Goal: Find specific page/section

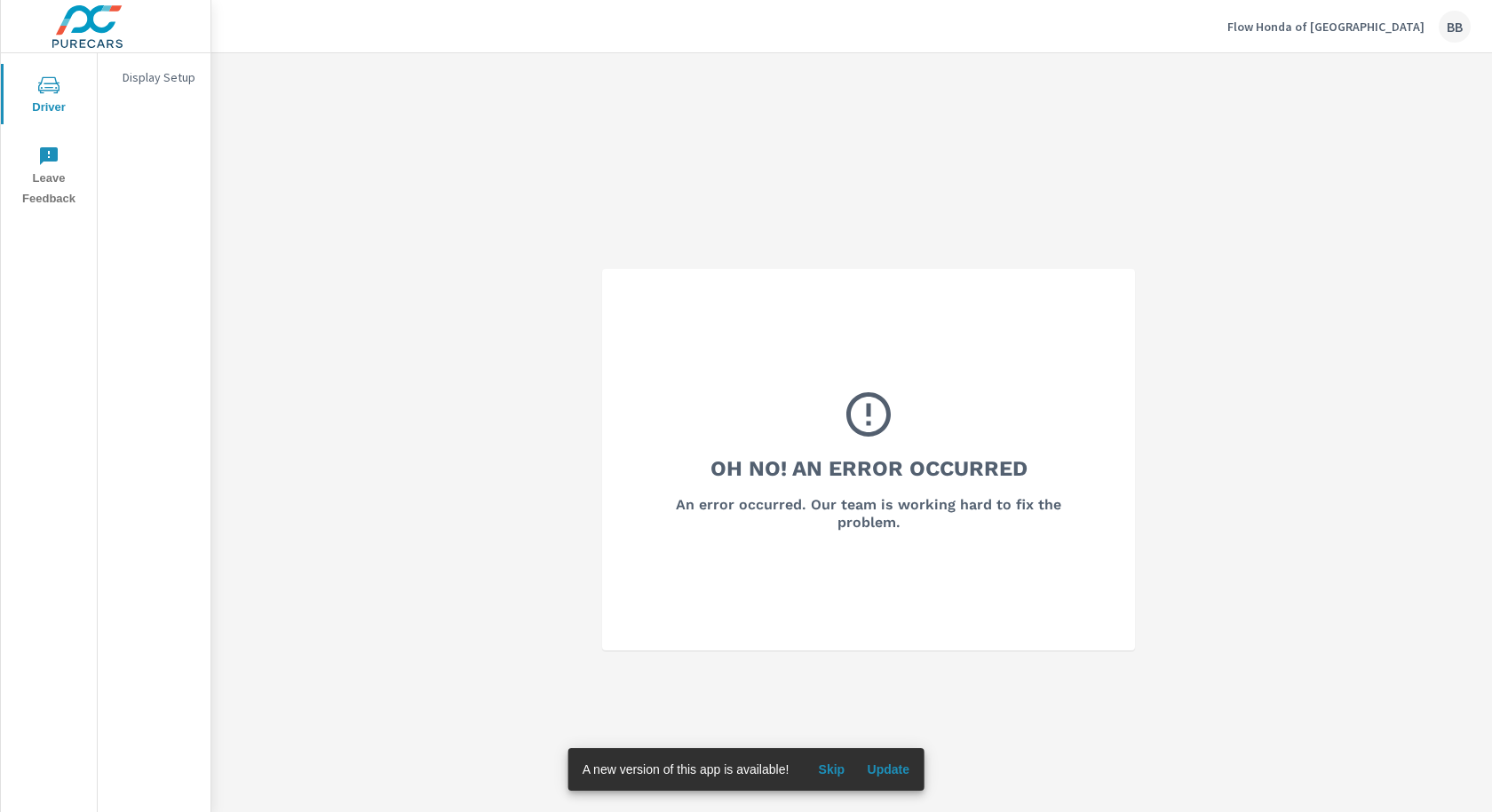
click at [1374, 26] on p "Flow Honda of [GEOGRAPHIC_DATA]" at bounding box center [1326, 26] width 197 height 16
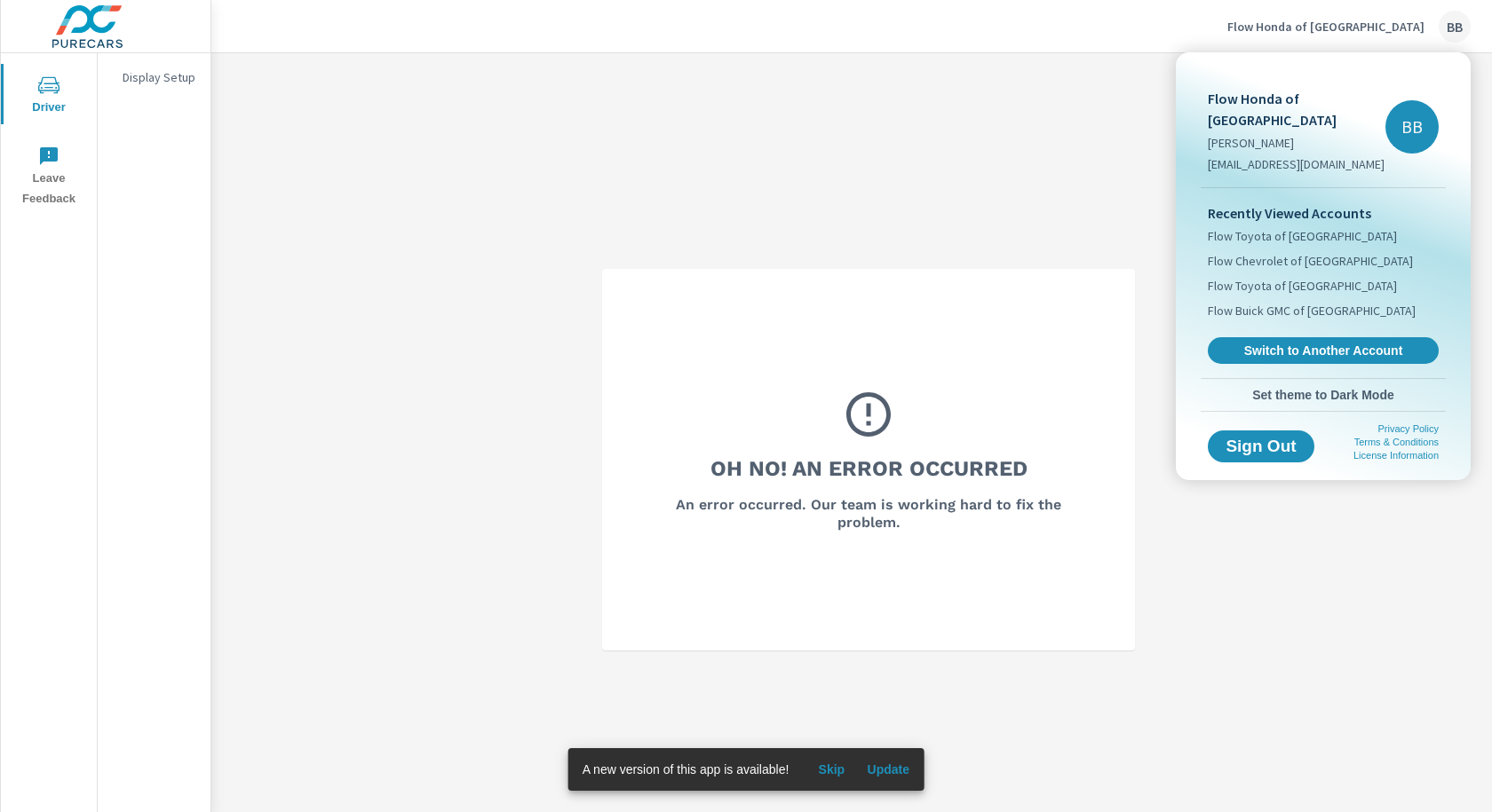
click at [1287, 347] on span "Switch to Another Account" at bounding box center [1323, 350] width 211 height 16
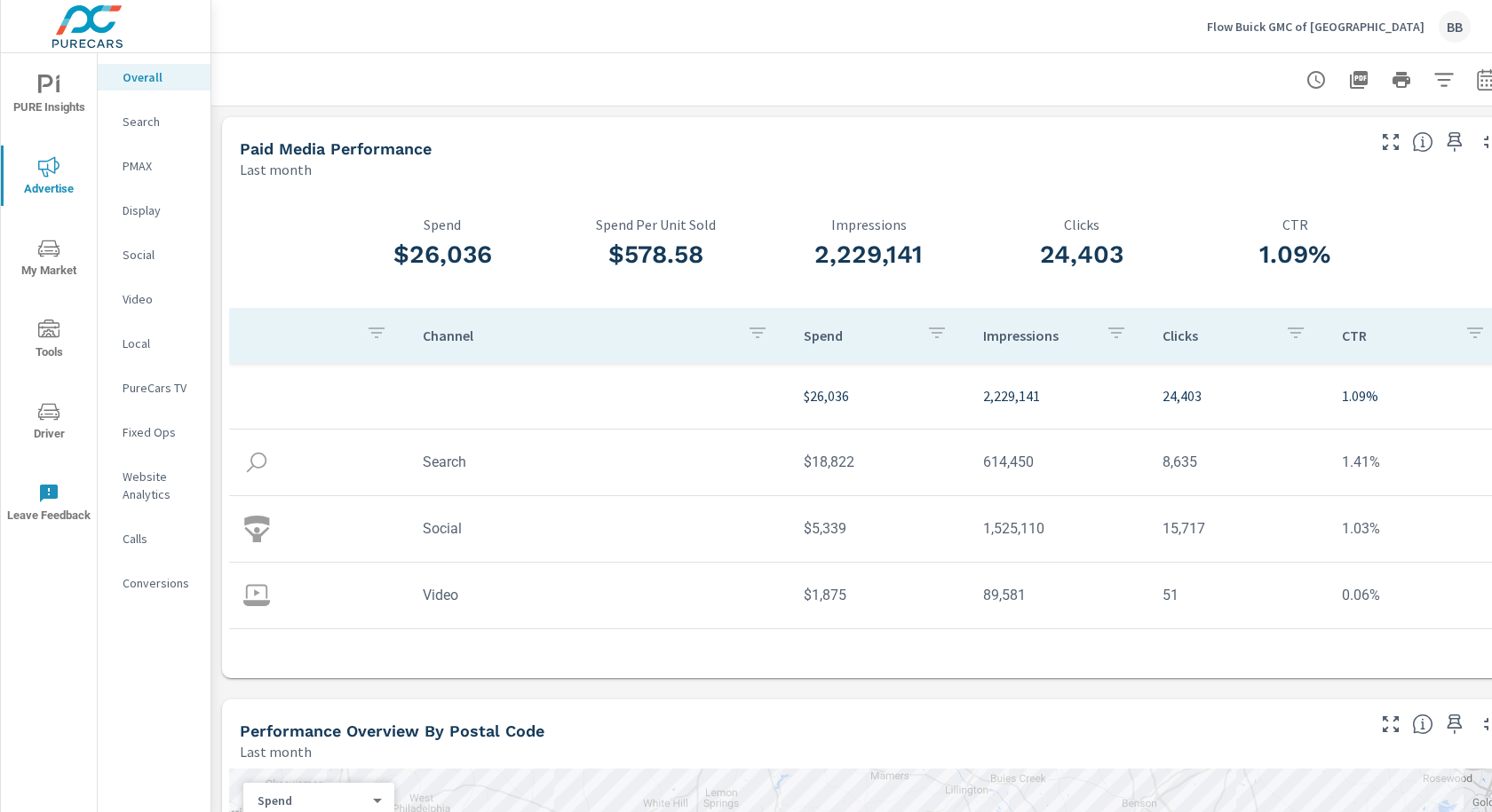
click at [140, 258] on p "Social" at bounding box center [159, 254] width 74 height 18
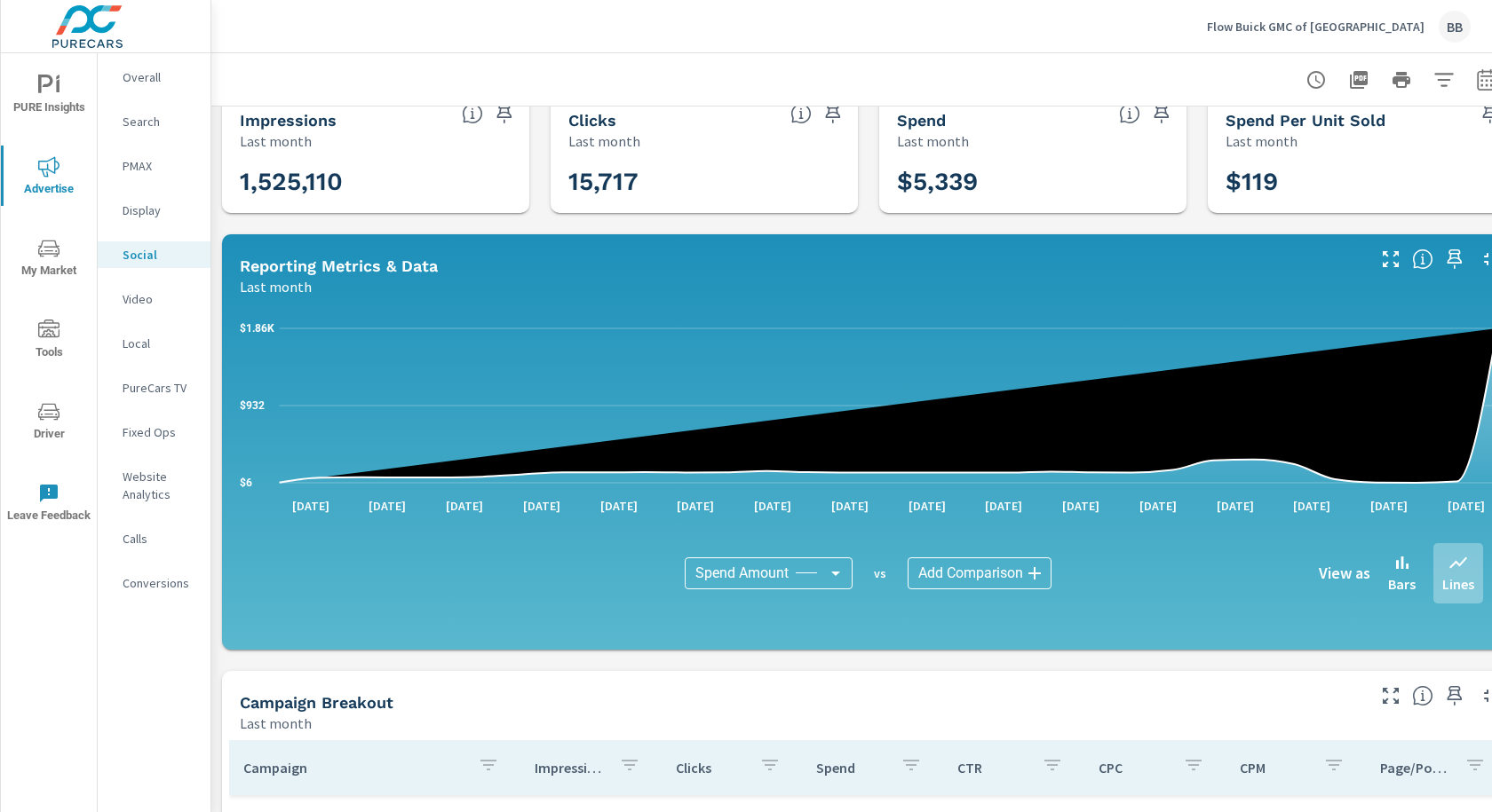
scroll to position [117, 0]
